Goal: Task Accomplishment & Management: Use online tool/utility

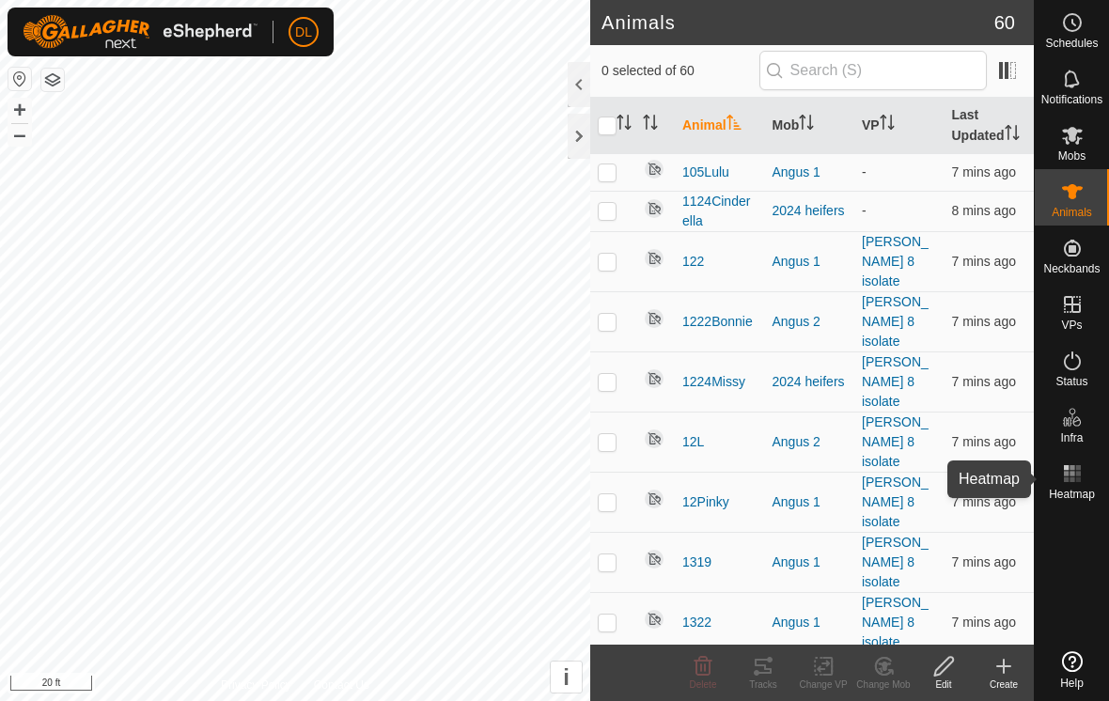
click at [1108, 458] on div "Heatmap" at bounding box center [1072, 479] width 74 height 56
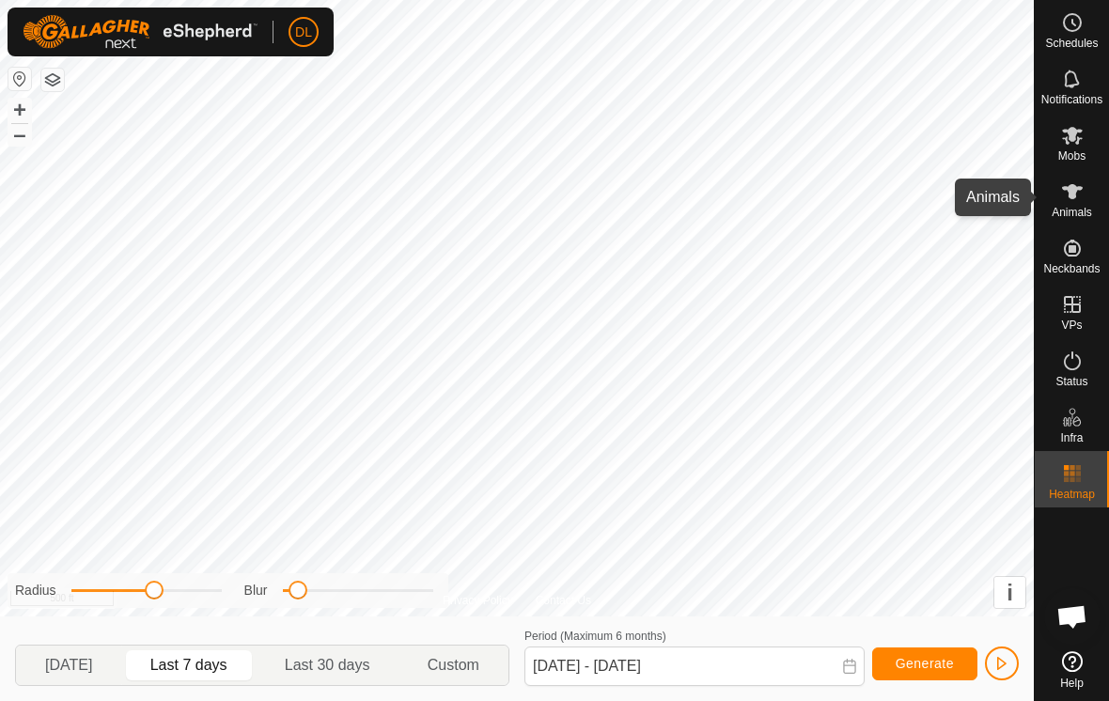
click at [1078, 198] on icon at bounding box center [1072, 192] width 23 height 23
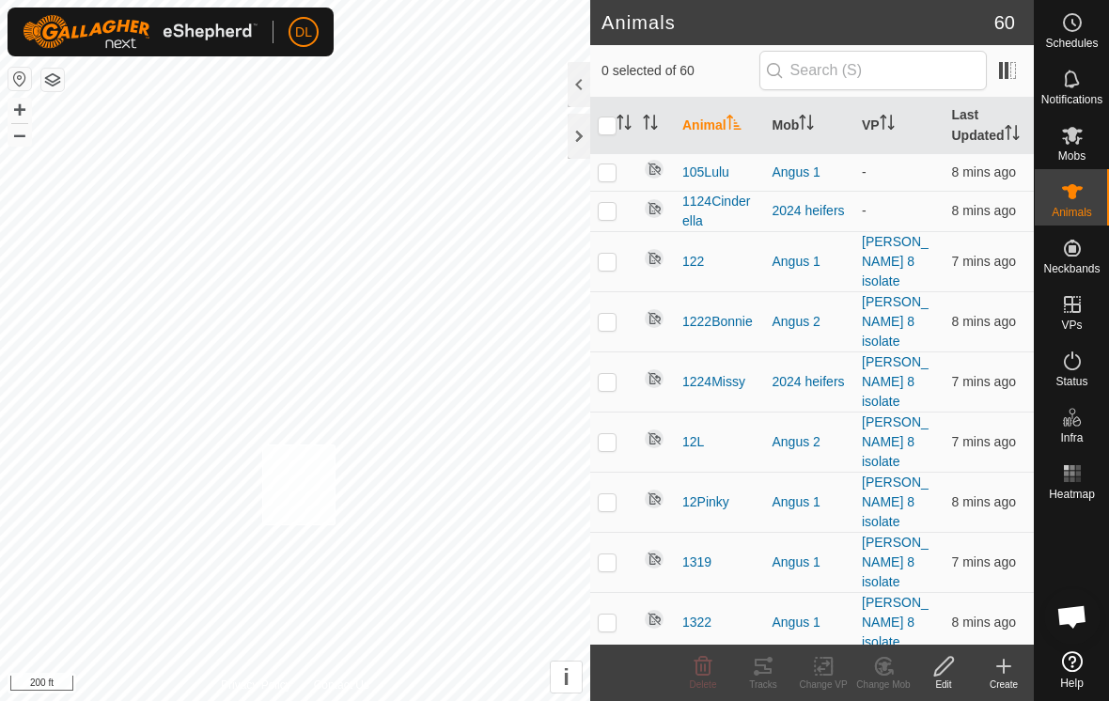
checkbox input "true"
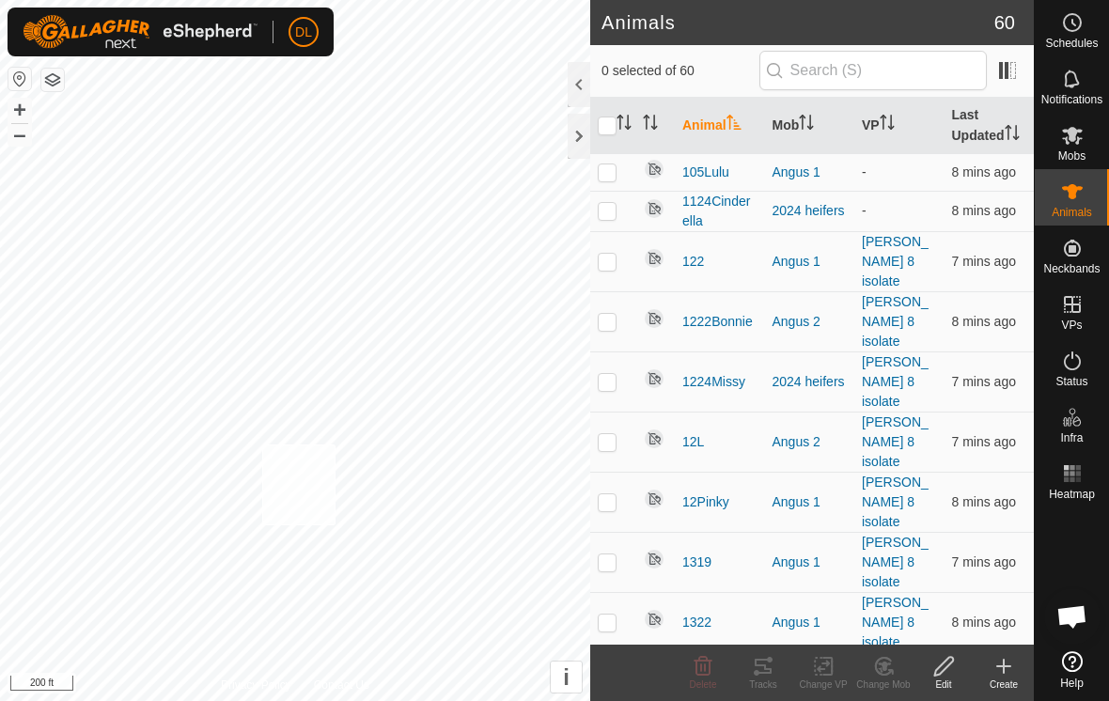
checkbox input "true"
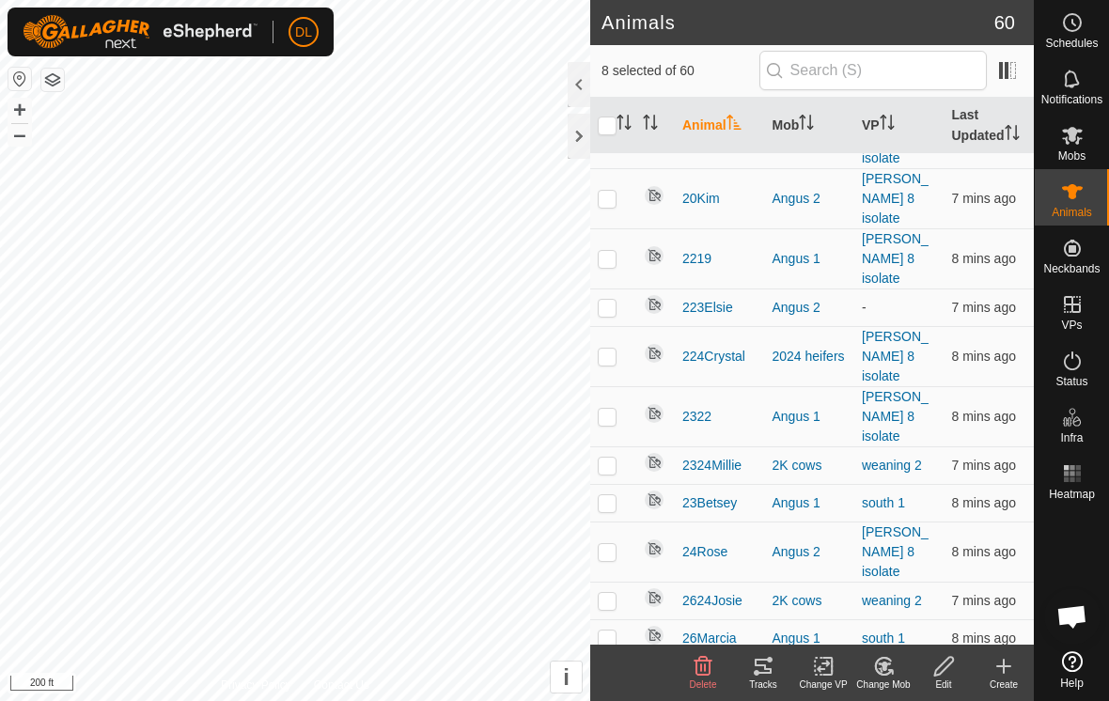
scroll to position [1342, 0]
checkbox input "false"
click at [820, 667] on icon at bounding box center [823, 666] width 13 height 12
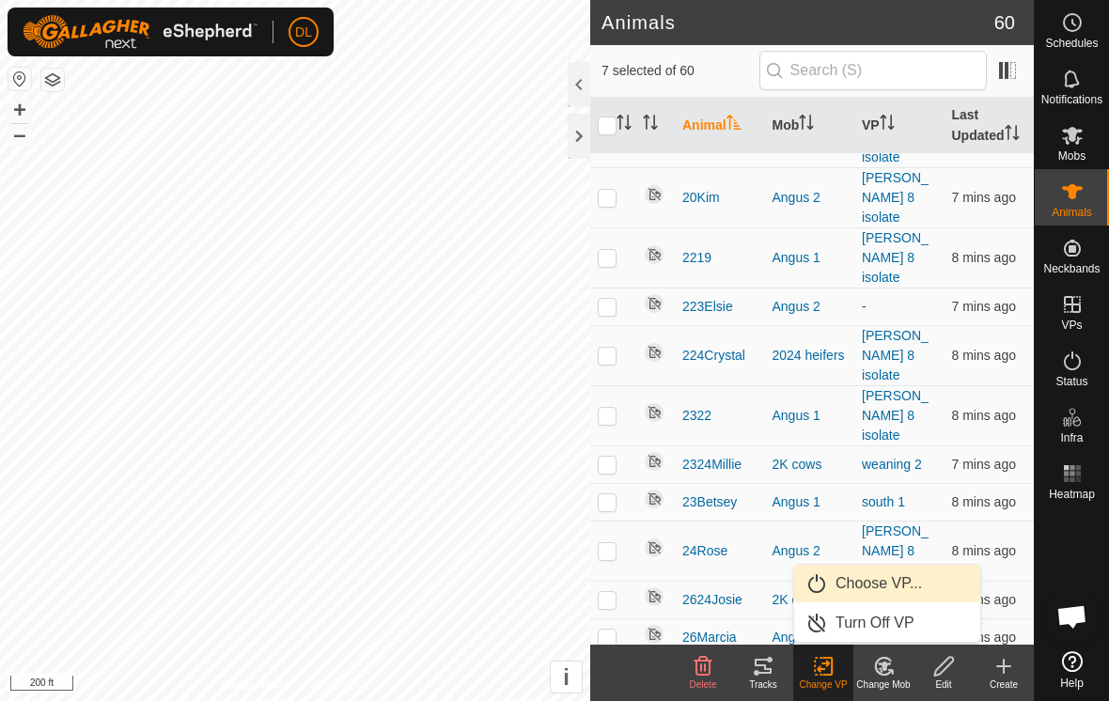
click at [834, 589] on link "Choose VP..." at bounding box center [887, 584] width 186 height 38
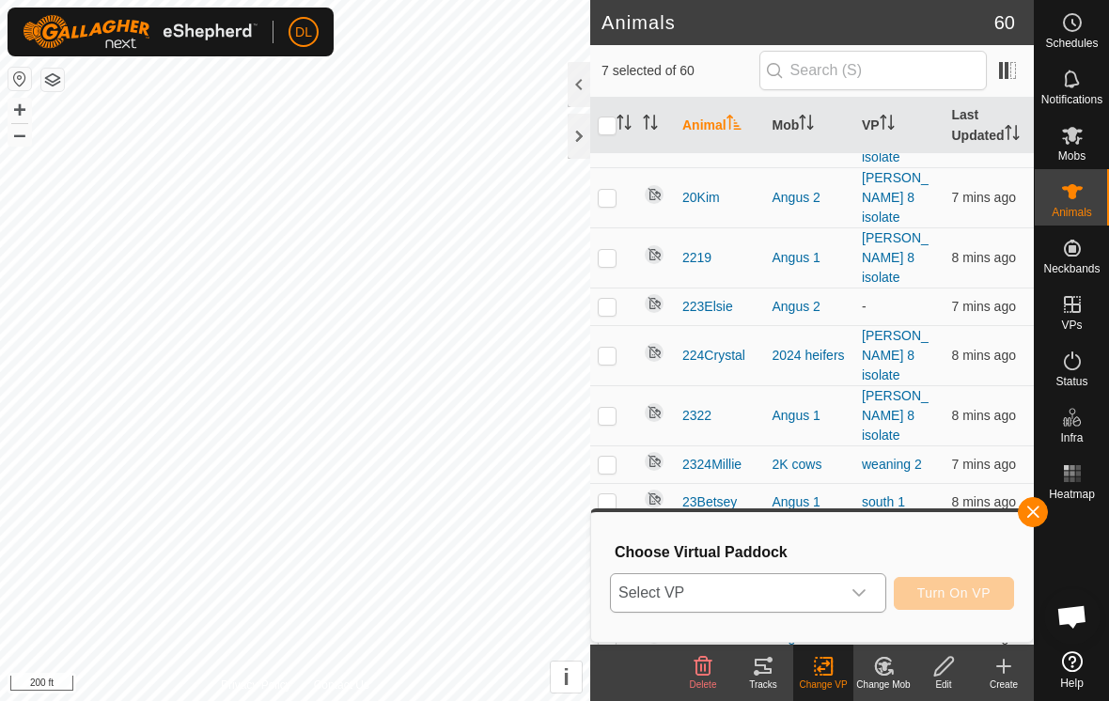
click at [826, 597] on span "Select VP" at bounding box center [725, 593] width 229 height 38
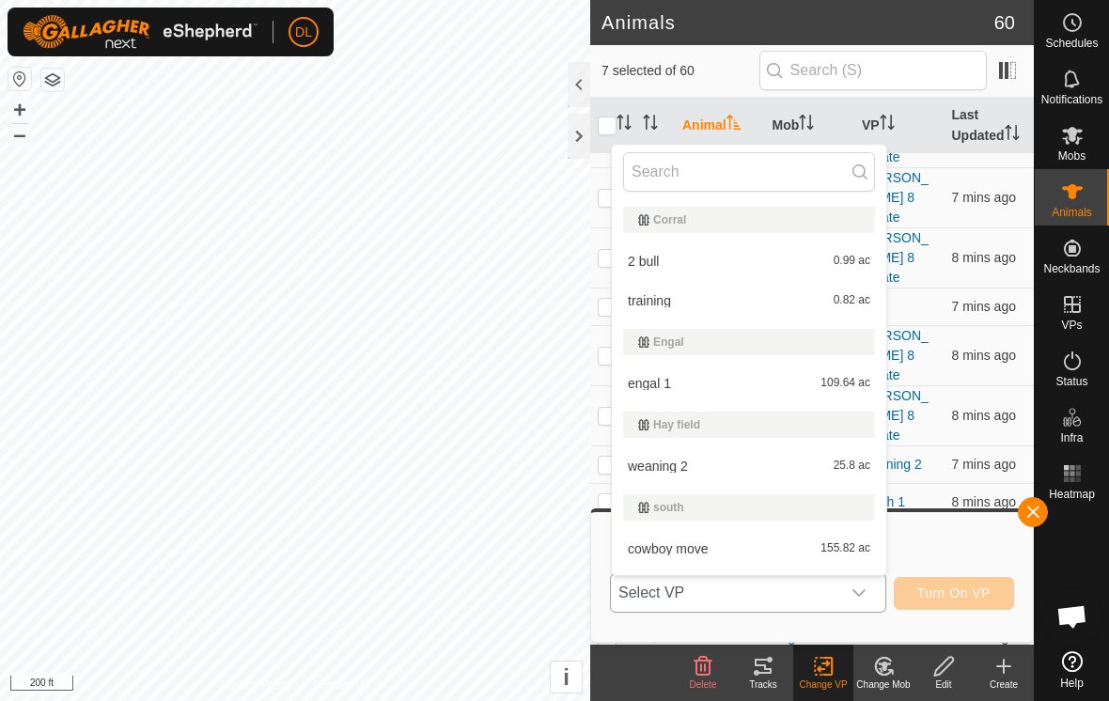
click at [689, 467] on li "weaning 2 25.8 ac" at bounding box center [749, 466] width 275 height 38
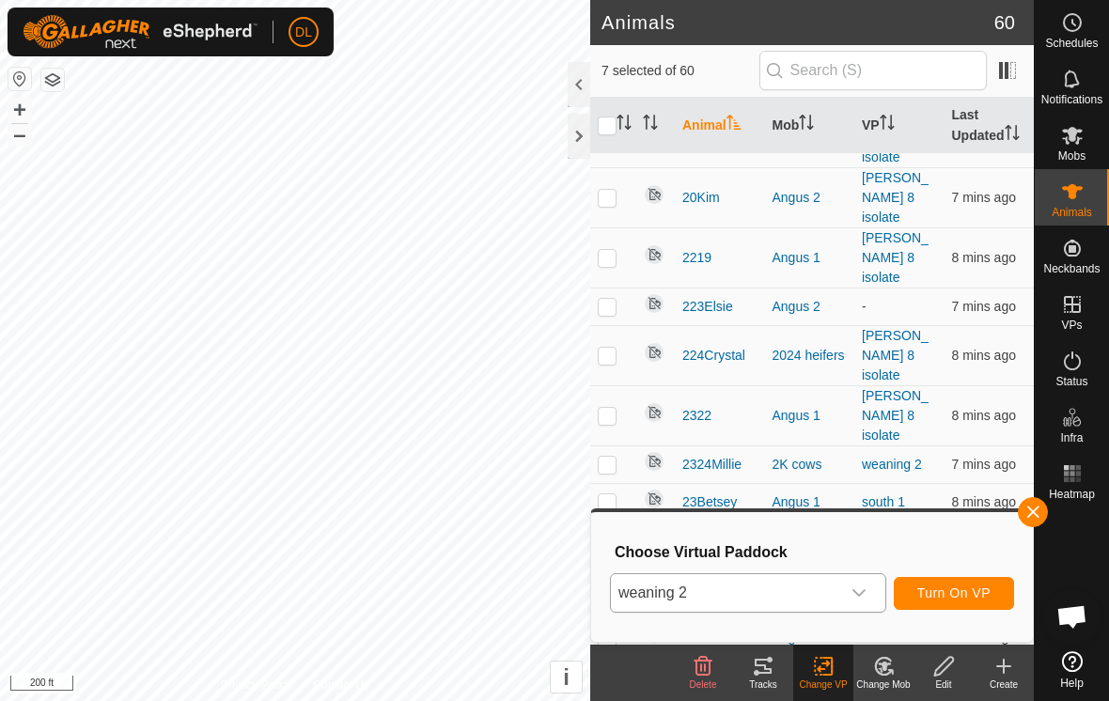
click at [947, 594] on span "Turn On VP" at bounding box center [954, 593] width 73 height 15
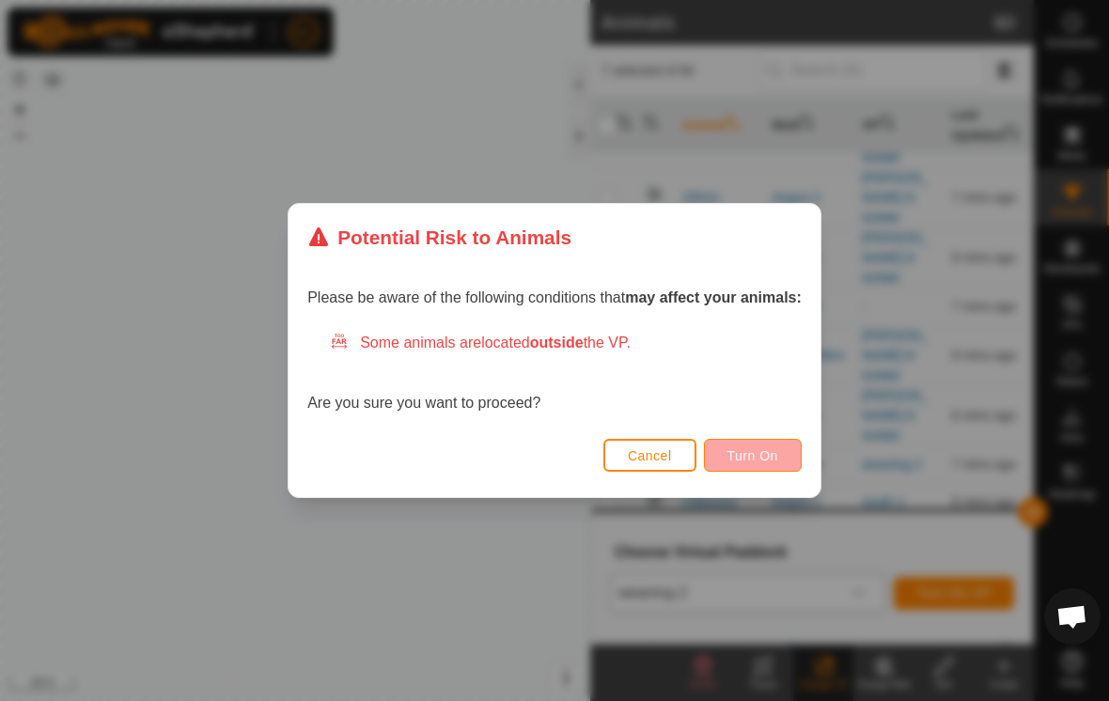
click at [746, 445] on button "Turn On" at bounding box center [753, 455] width 98 height 33
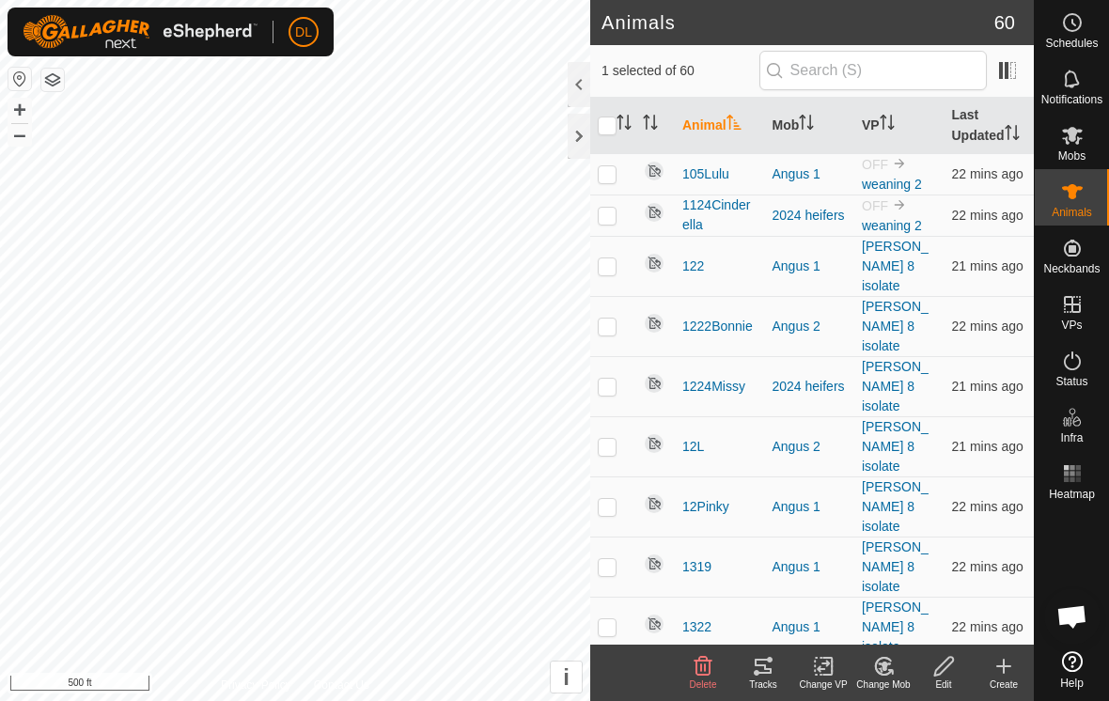
click at [819, 676] on icon at bounding box center [824, 666] width 24 height 23
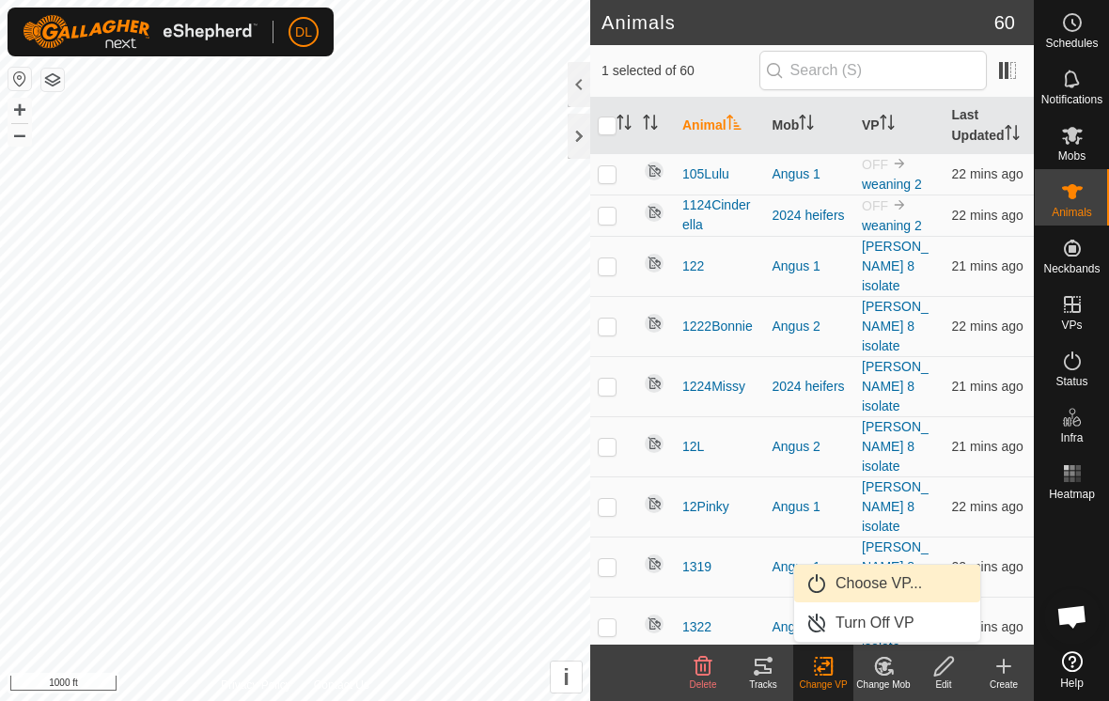
click at [864, 588] on link "Choose VP..." at bounding box center [887, 584] width 186 height 38
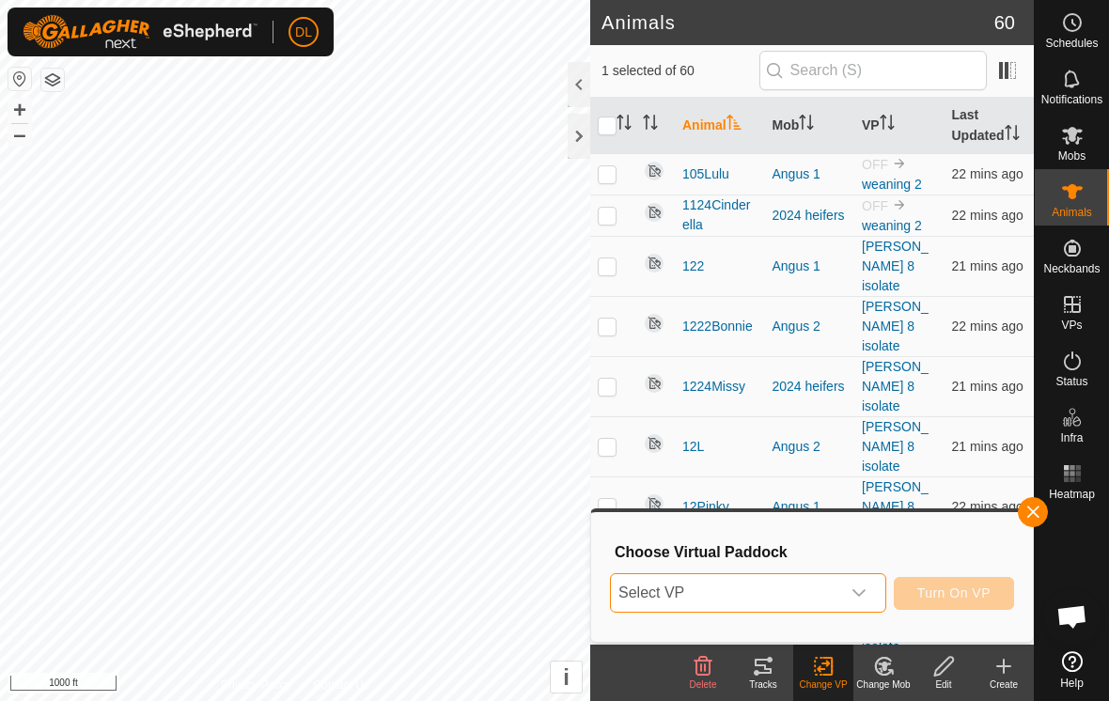
click at [805, 596] on span "Select VP" at bounding box center [725, 593] width 229 height 38
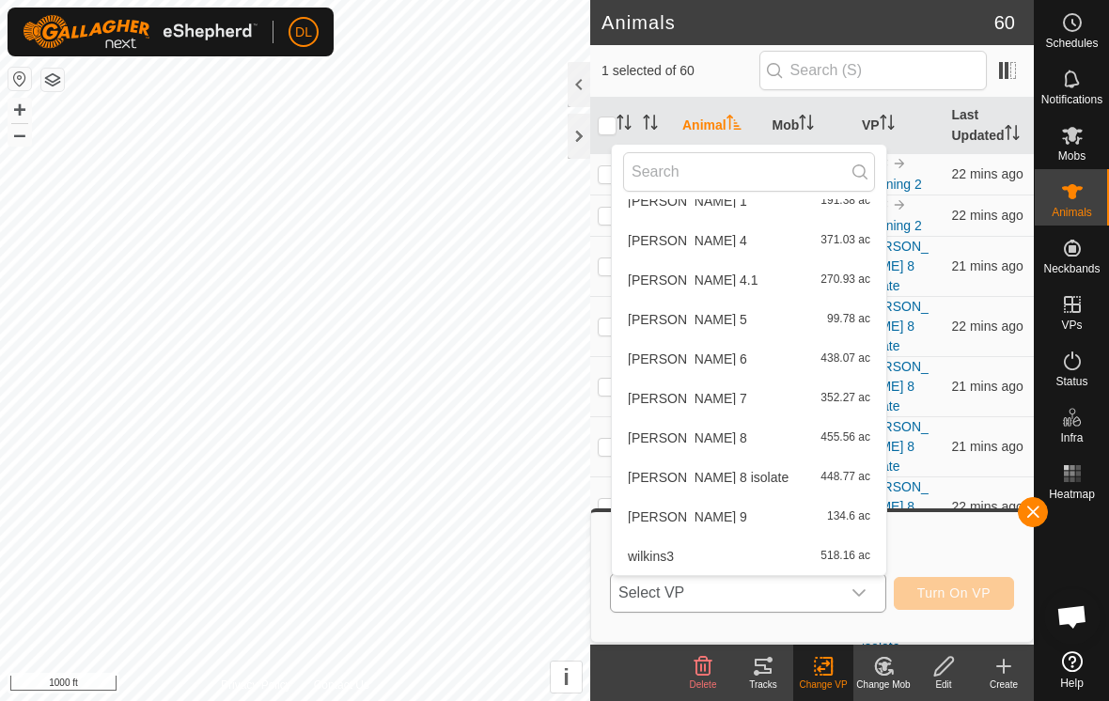
scroll to position [558, 0]
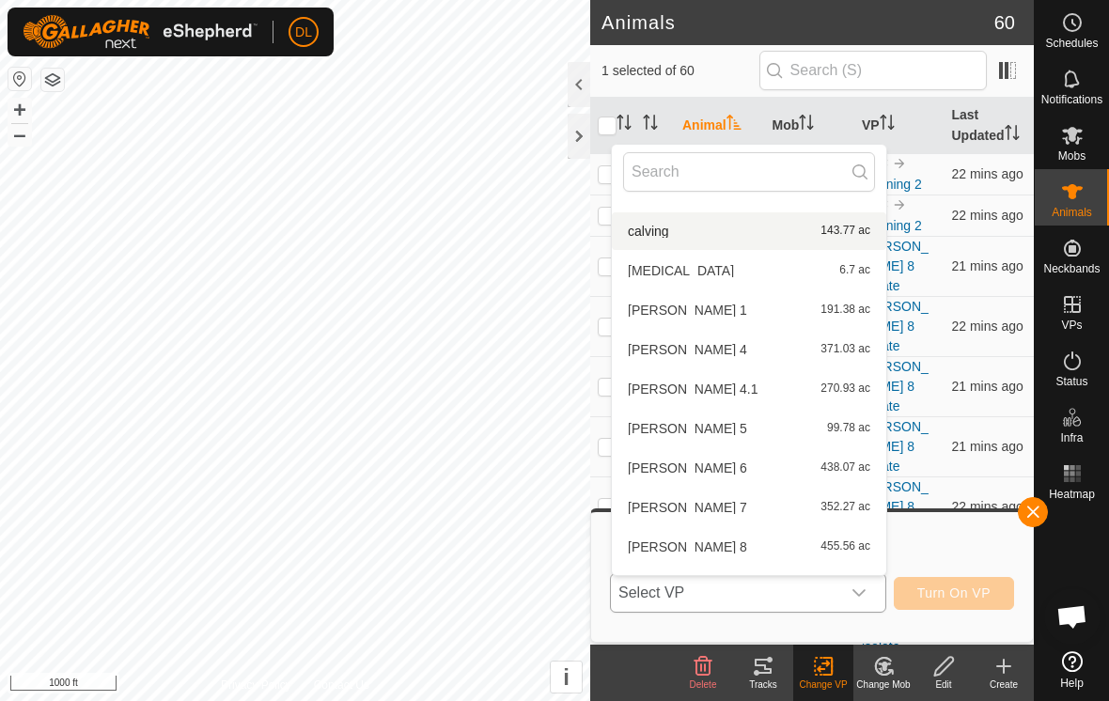
click at [648, 231] on li "calving 143.77 ac" at bounding box center [749, 231] width 275 height 38
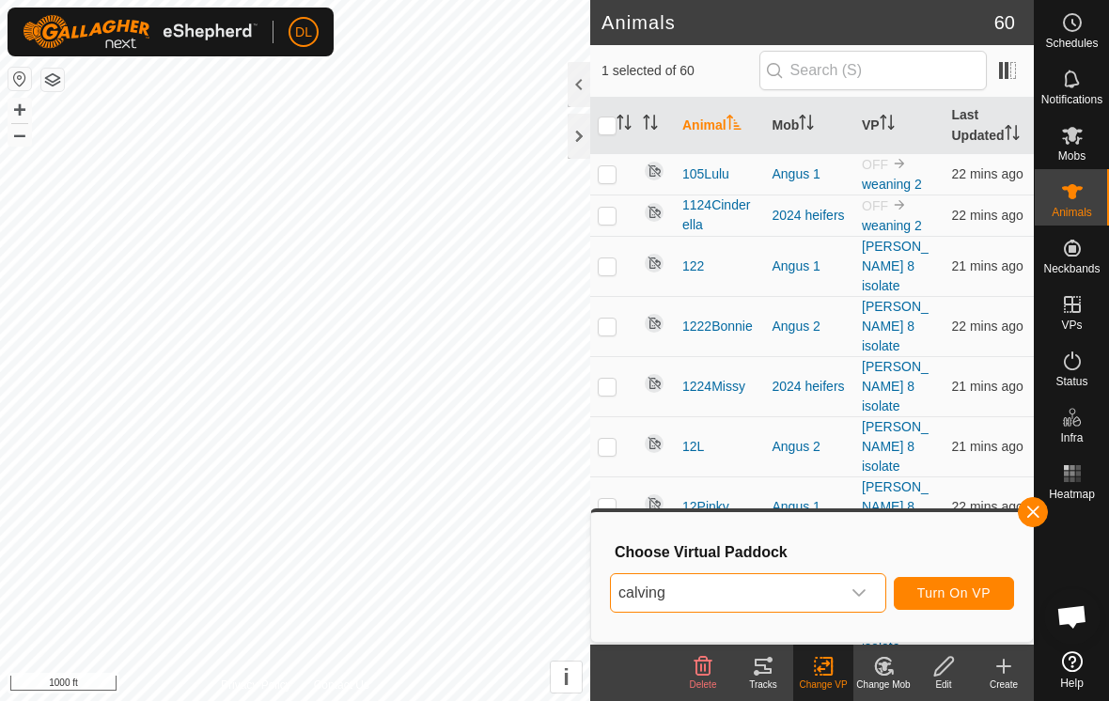
click at [963, 604] on button "Turn On VP" at bounding box center [954, 593] width 120 height 33
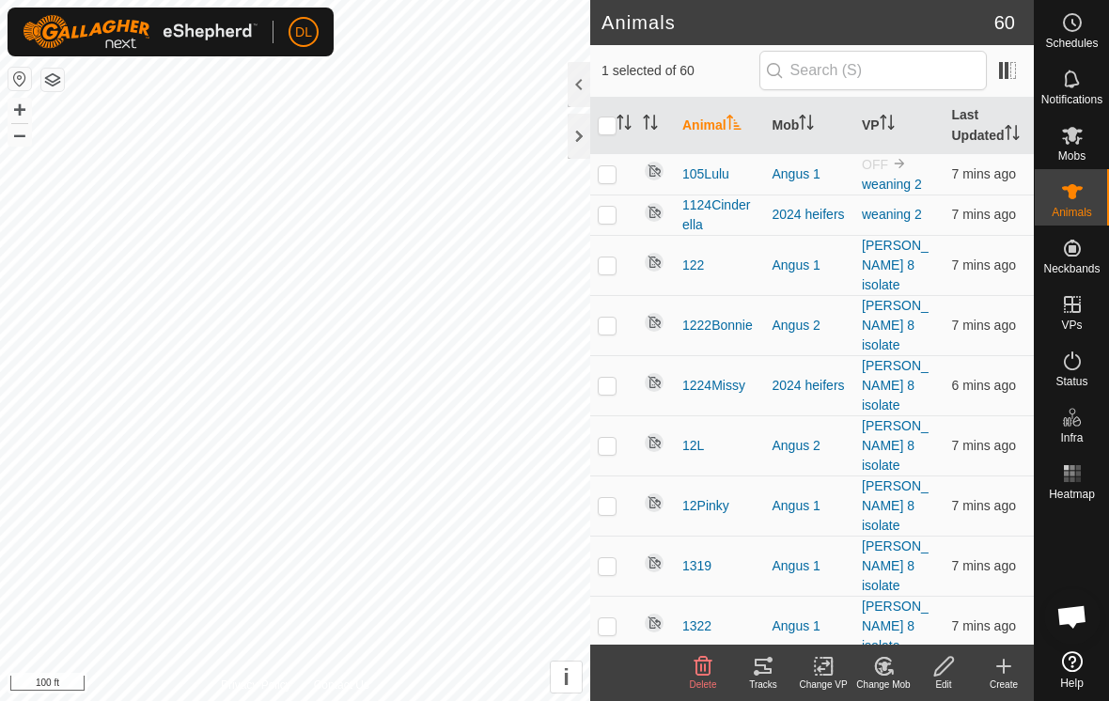
click at [770, 692] on div "Tracks" at bounding box center [763, 673] width 60 height 56
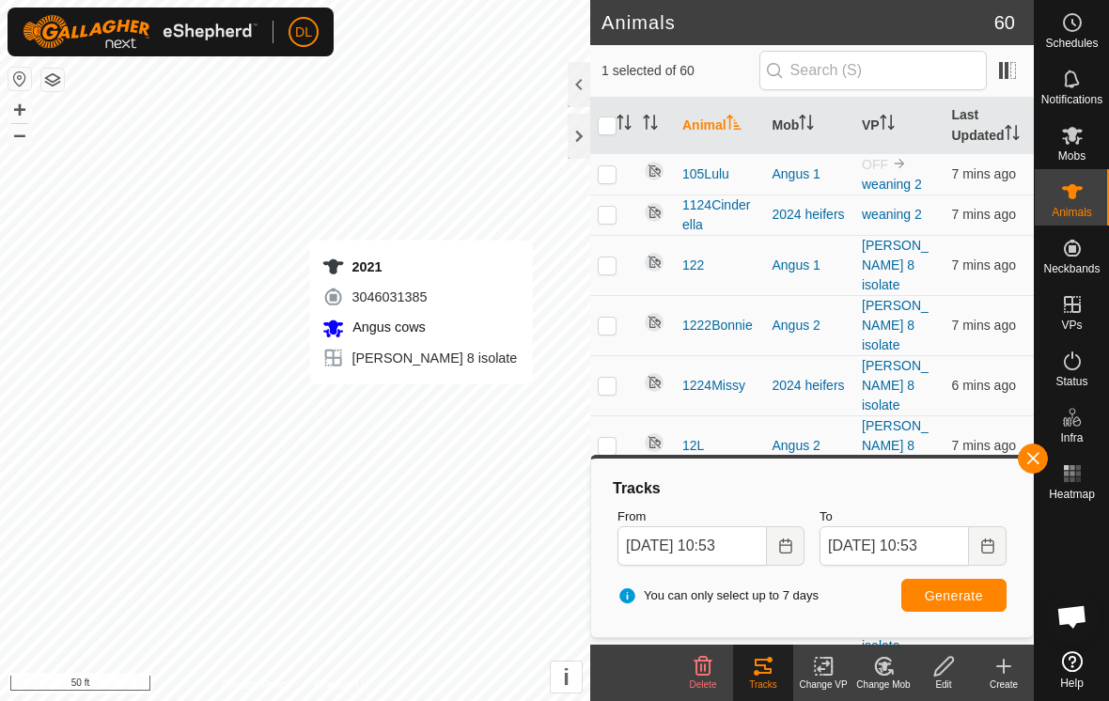
checkbox input "true"
checkbox input "false"
click at [957, 592] on span "Generate" at bounding box center [954, 596] width 58 height 15
